Goal: Information Seeking & Learning: Find specific fact

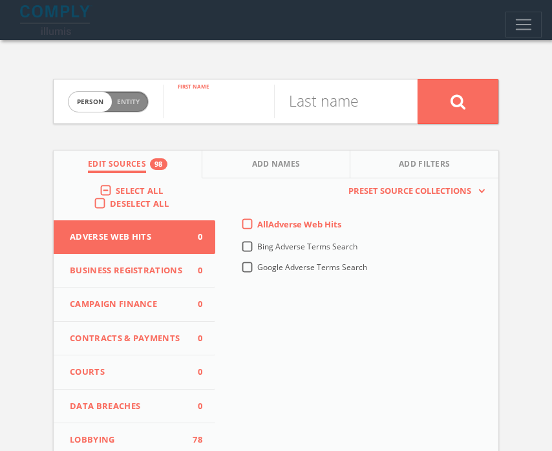
click at [209, 98] on input "text" at bounding box center [218, 102] width 111 height 34
type input "[PERSON_NAME]"
click at [297, 100] on input "text" at bounding box center [329, 102] width 111 height 34
type input "[PERSON_NAME]"
click at [418, 79] on button at bounding box center [458, 101] width 81 height 45
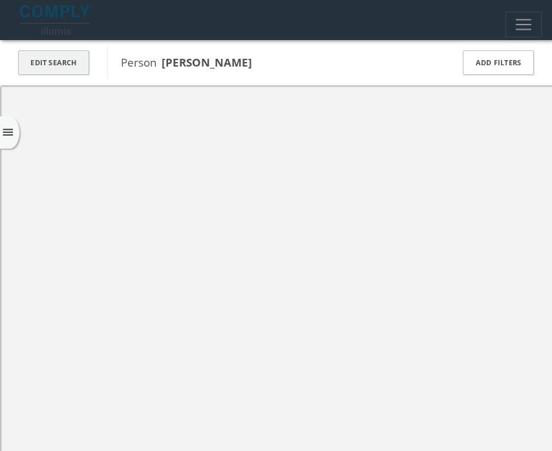
click at [61, 58] on button "Edit Search" at bounding box center [53, 62] width 71 height 25
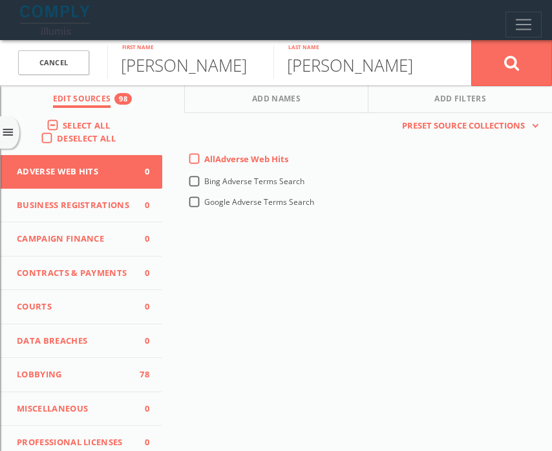
click at [63, 126] on label "Select All" at bounding box center [90, 126] width 54 height 13
click at [0, 0] on input "Select All" at bounding box center [0, 0] width 0 height 0
click at [63, 126] on label "Select All" at bounding box center [90, 126] width 54 height 13
click at [0, 0] on input "Select All" at bounding box center [0, 0] width 0 height 0
click at [500, 59] on button at bounding box center [511, 62] width 81 height 47
